Goal: Navigation & Orientation: Understand site structure

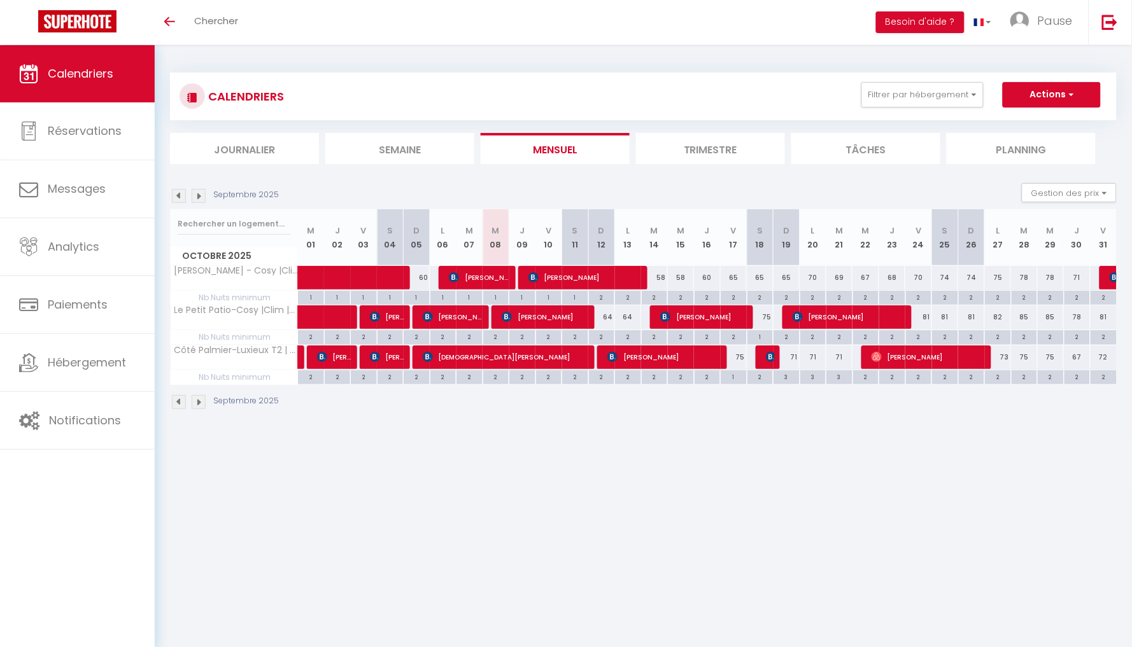
click at [717, 139] on li "Trimestre" at bounding box center [710, 148] width 149 height 31
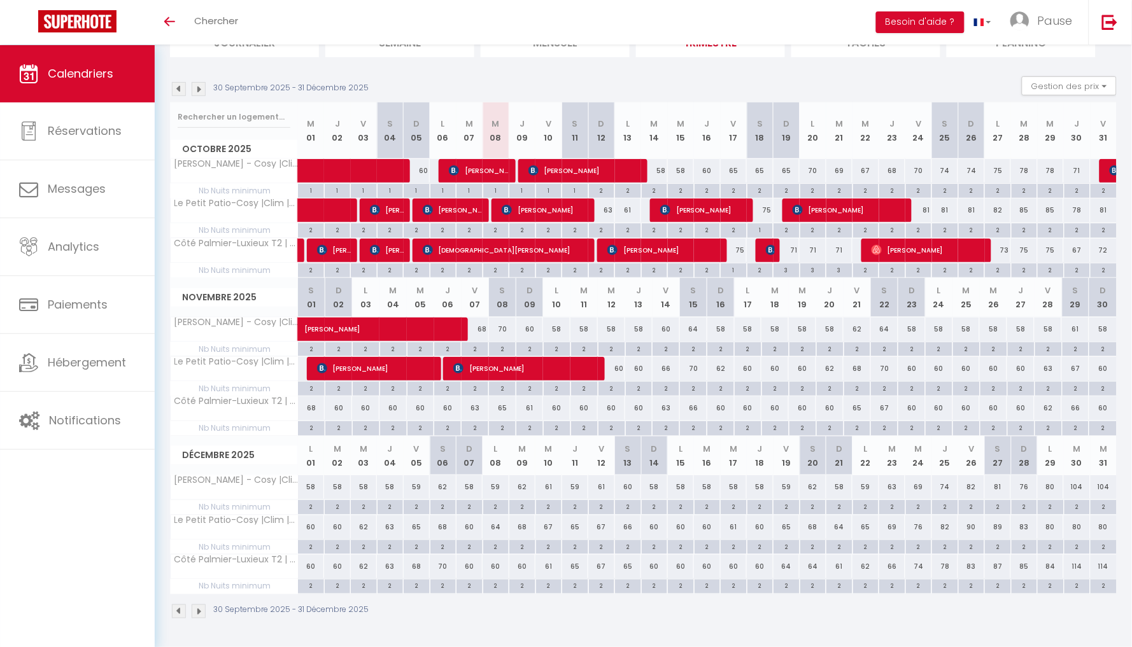
scroll to position [106, 0]
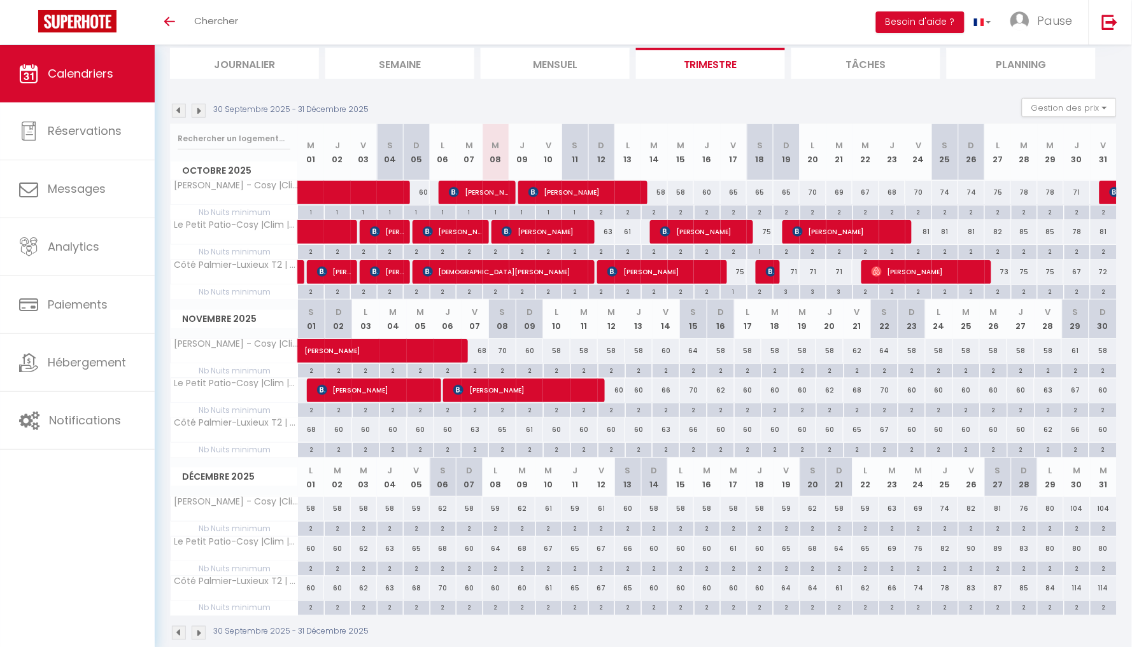
scroll to position [106, 0]
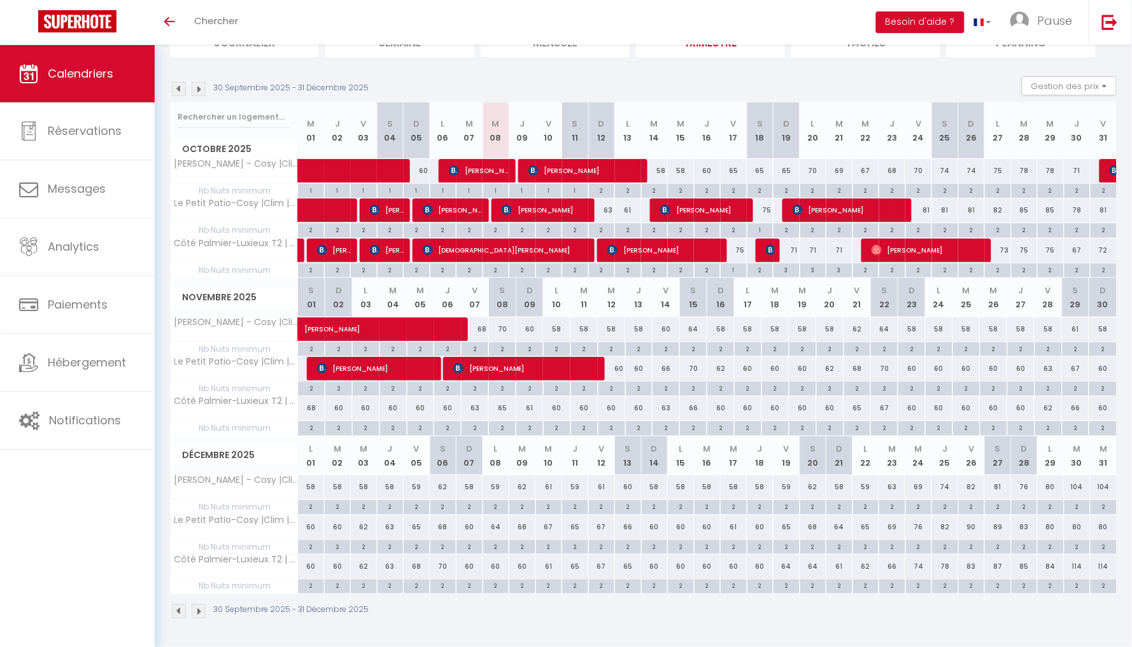
scroll to position [106, 0]
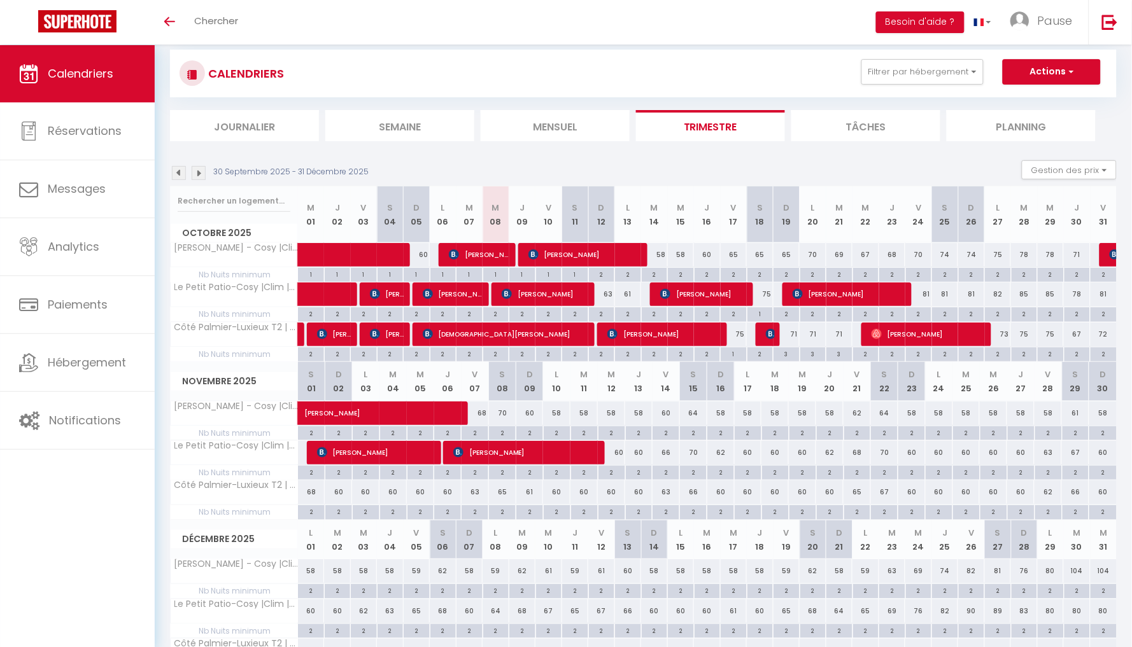
scroll to position [23, 0]
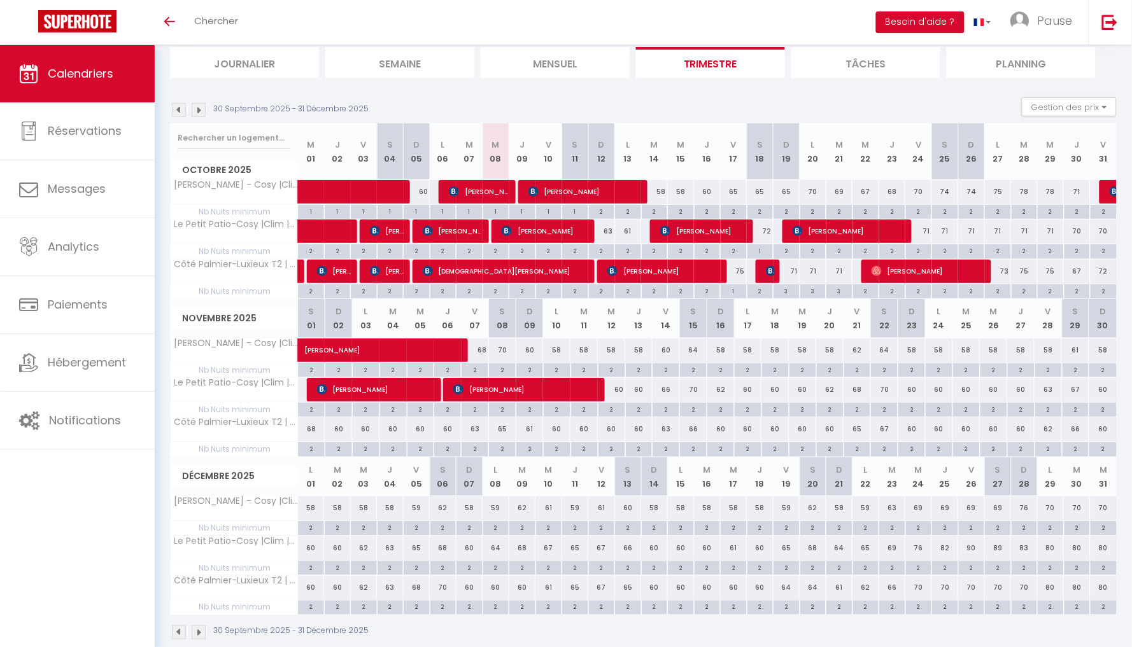
scroll to position [86, 0]
